Goal: Transaction & Acquisition: Subscribe to service/newsletter

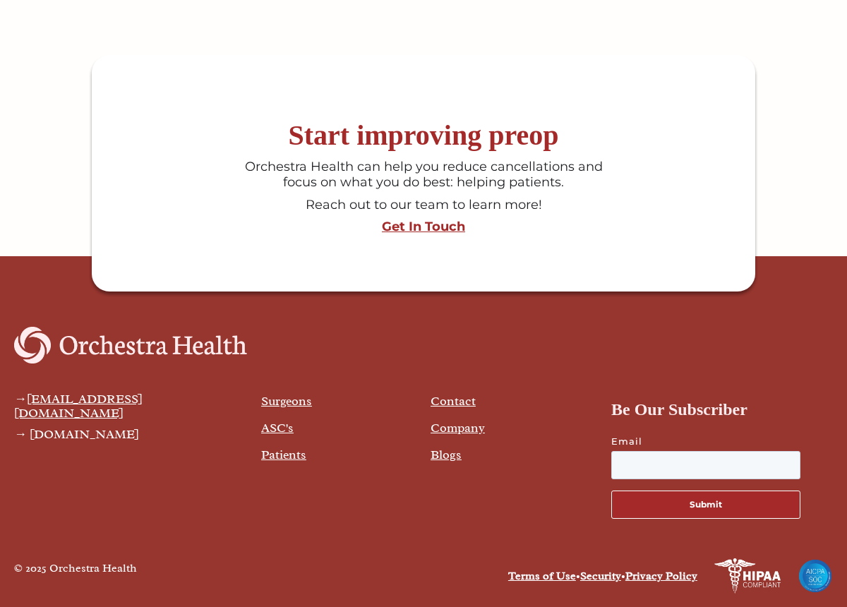
scroll to position [3558, 0]
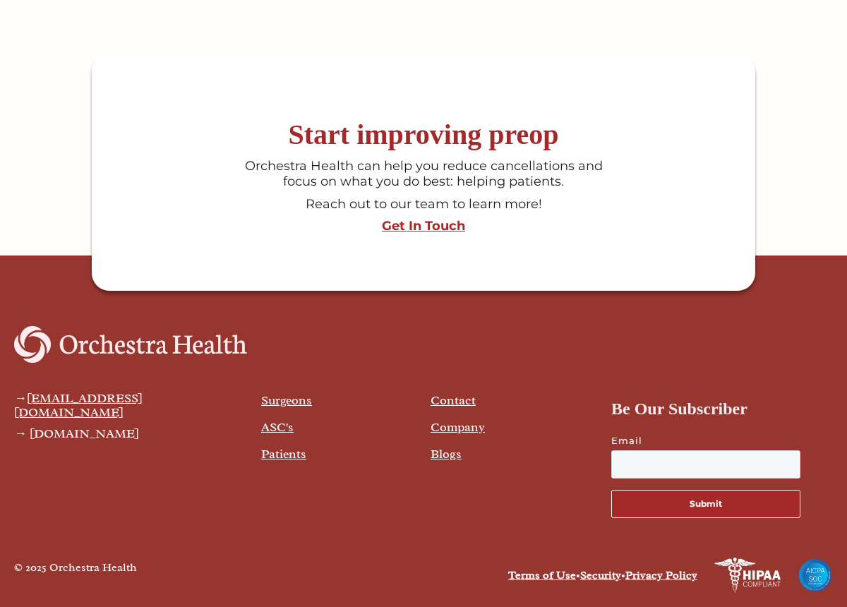
click at [623, 474] on input "email" at bounding box center [705, 464] width 189 height 28
type input "**********"
click at [706, 505] on button "Submit" at bounding box center [705, 504] width 189 height 28
click at [444, 407] on link "Contact" at bounding box center [453, 401] width 45 height 16
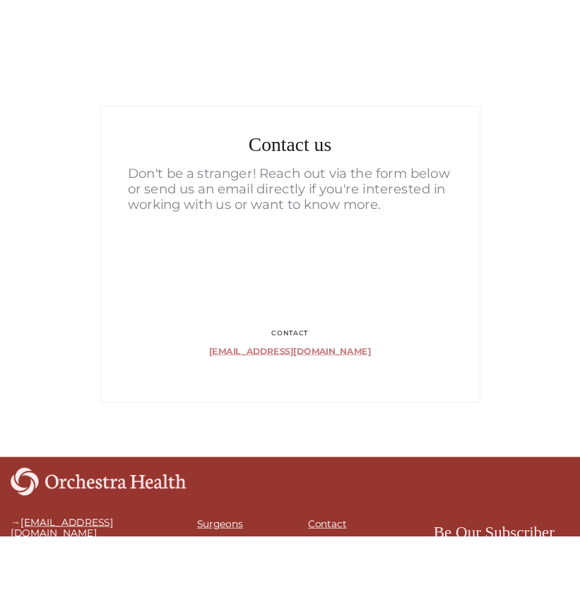
scroll to position [316, 0]
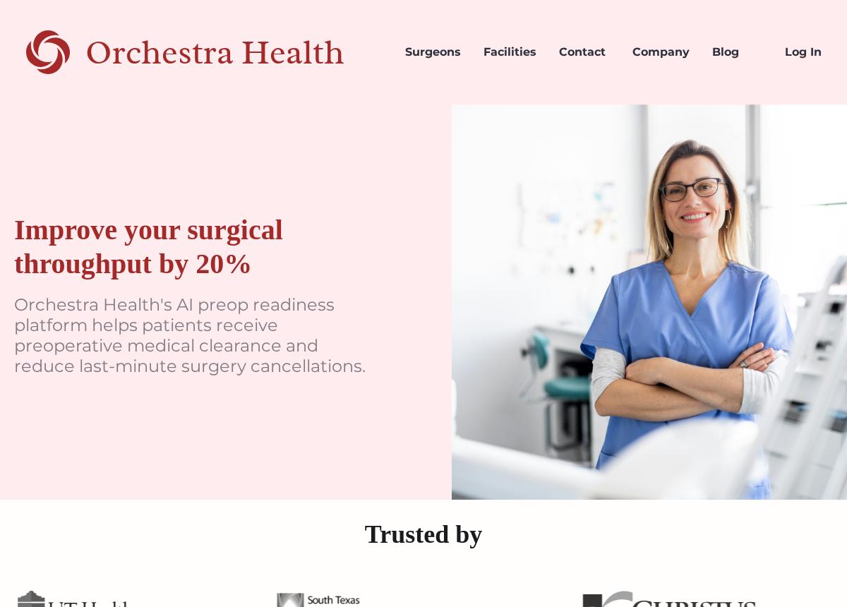
scroll to position [3558, 0]
